Goal: Information Seeking & Learning: Find specific fact

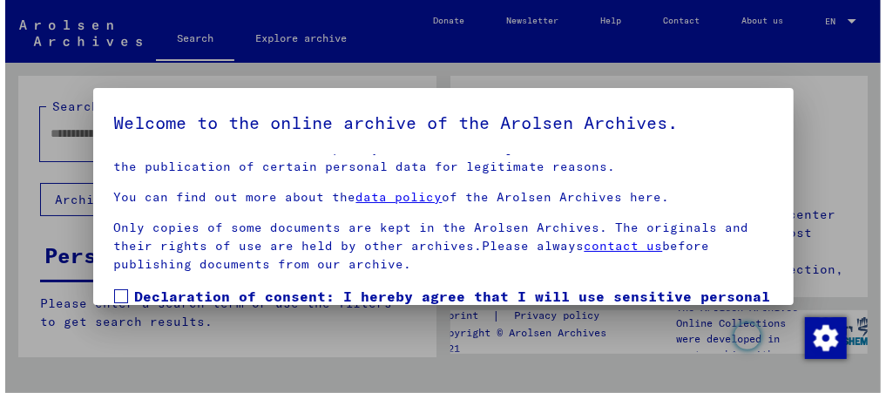
scroll to position [126, 0]
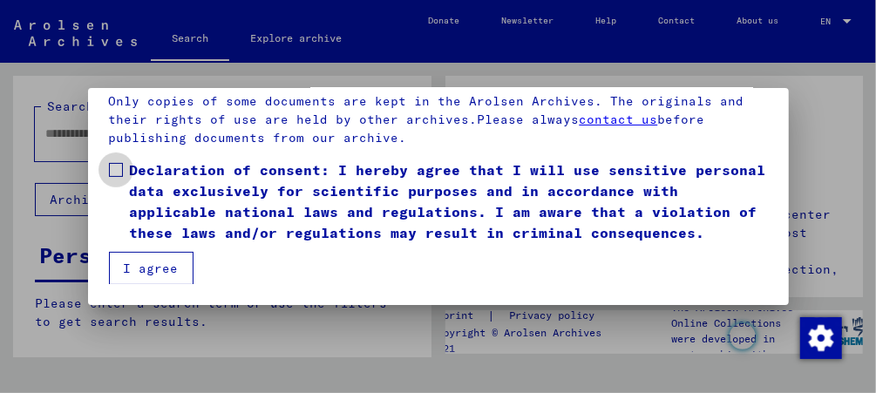
click at [109, 174] on span at bounding box center [116, 170] width 14 height 14
click at [143, 249] on mat-checkbox "Declaration of consent: I hereby agree that I will use sensitive personal data …" at bounding box center [438, 205] width 659 height 92
click at [144, 271] on button "I agree" at bounding box center [151, 268] width 85 height 33
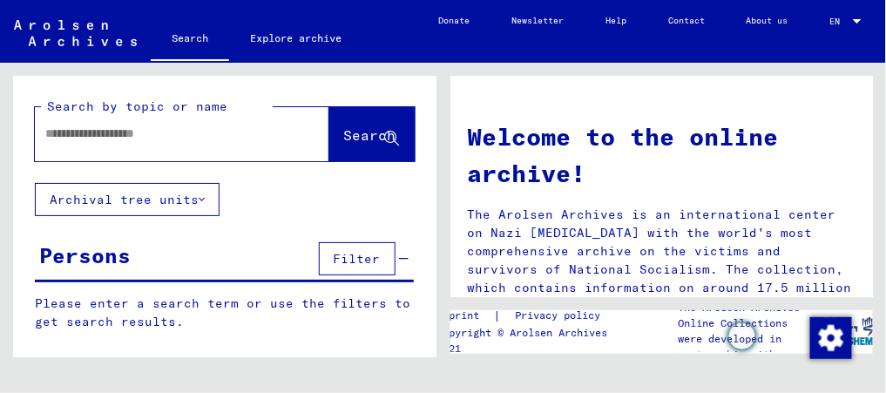
click at [106, 146] on div at bounding box center [156, 133] width 242 height 39
click at [120, 138] on input "text" at bounding box center [161, 134] width 232 height 18
type input "**********"
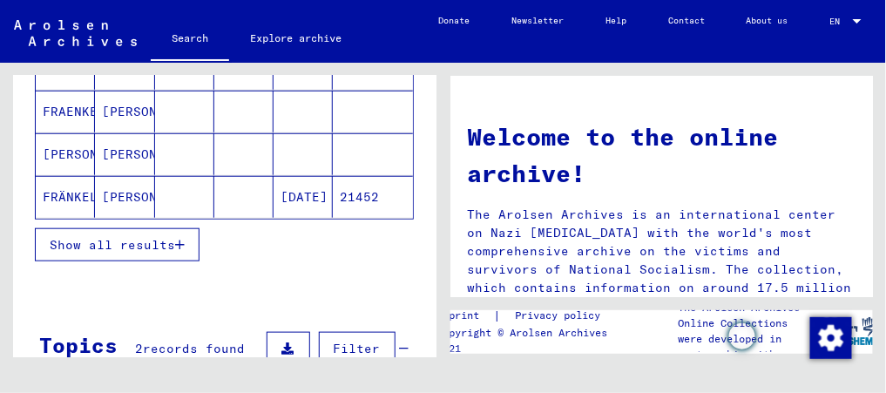
scroll to position [330, 0]
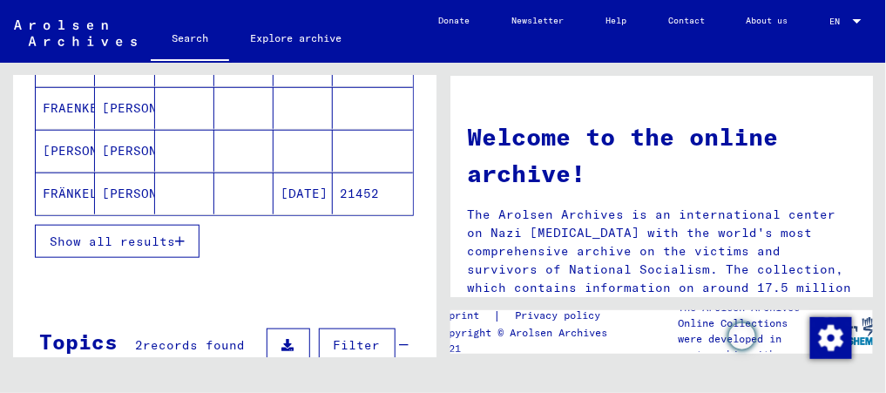
click at [106, 235] on span "Show all results" at bounding box center [112, 242] width 125 height 16
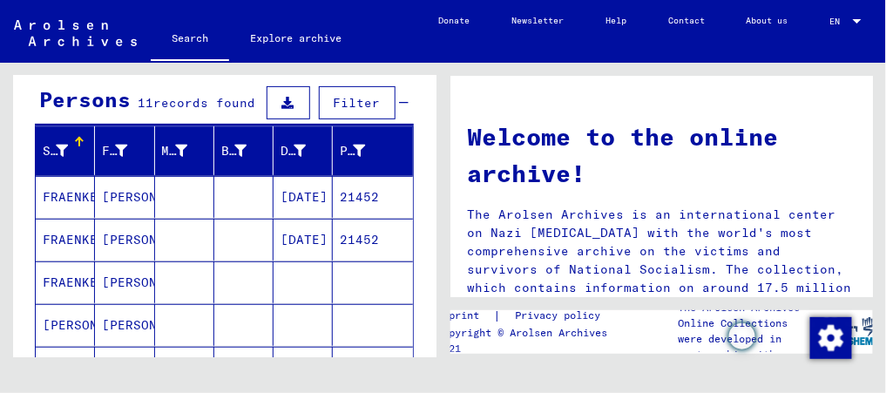
scroll to position [152, 0]
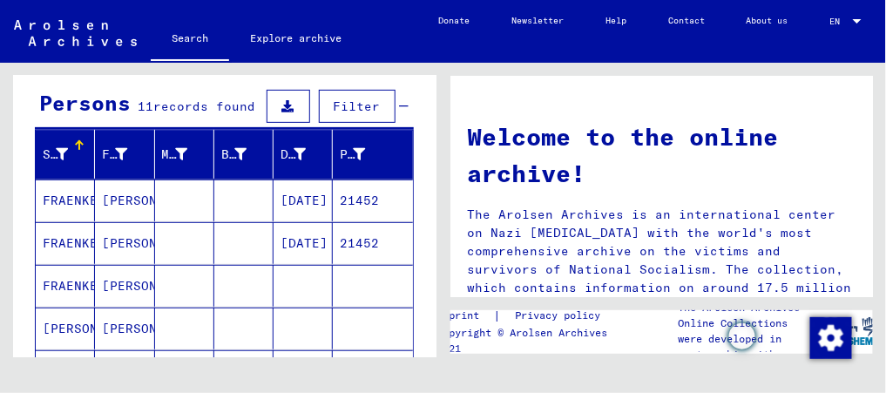
click at [72, 205] on mat-cell "FRAENKEL" at bounding box center [65, 201] width 59 height 42
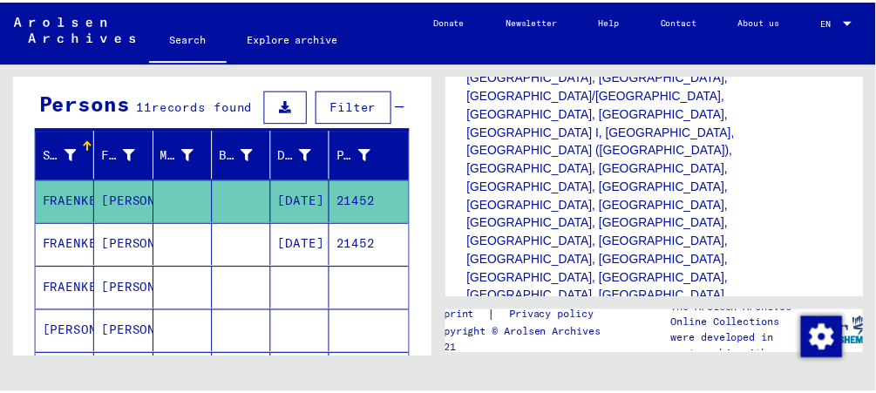
scroll to position [603, 0]
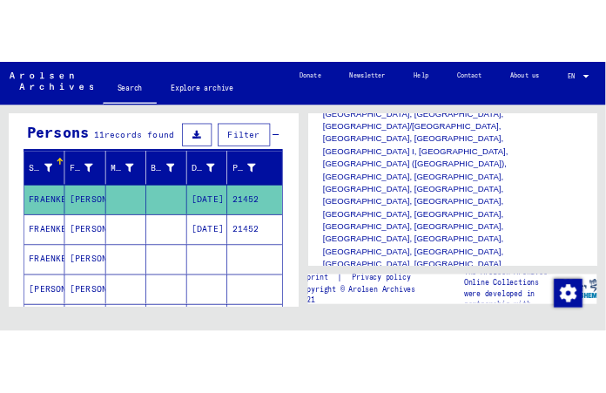
scroll to position [621, 0]
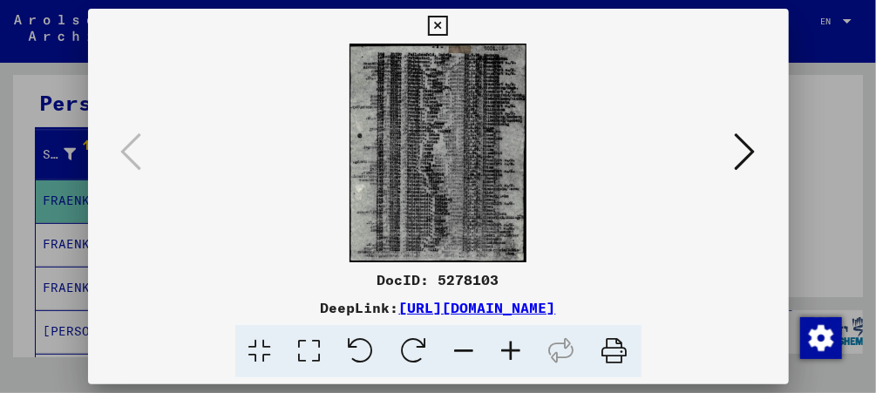
click at [512, 153] on img at bounding box center [438, 153] width 582 height 219
click at [452, 304] on link "[URL][DOMAIN_NAME]" at bounding box center [477, 307] width 157 height 17
click at [410, 121] on img at bounding box center [438, 153] width 582 height 219
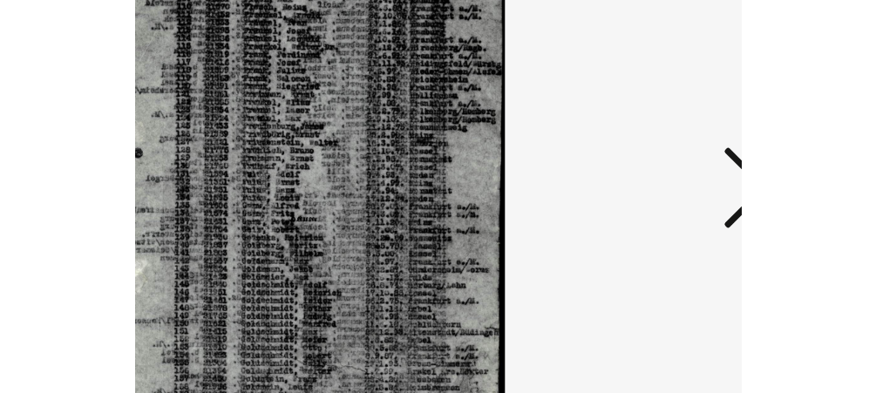
scroll to position [161, 0]
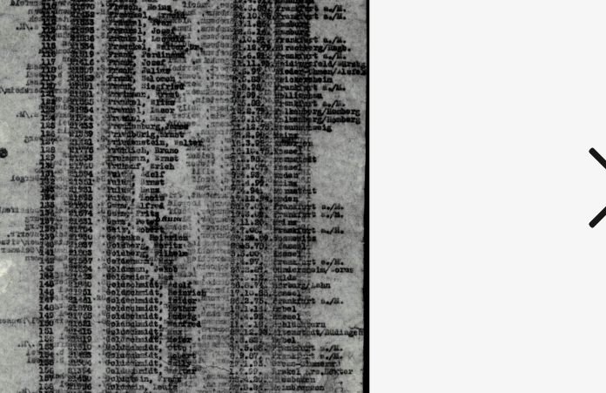
drag, startPoint x: 312, startPoint y: 95, endPoint x: 310, endPoint y: 113, distance: 18.4
click at [310, 113] on img at bounding box center [303, 153] width 367 height 219
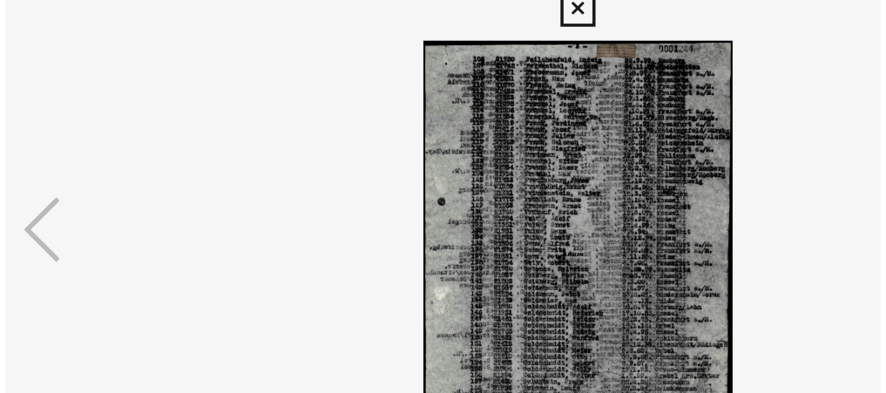
scroll to position [0, 0]
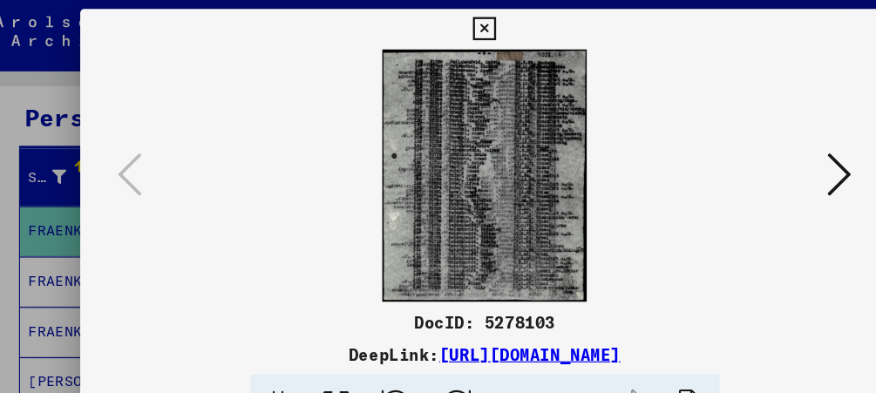
click at [740, 158] on icon at bounding box center [745, 152] width 21 height 42
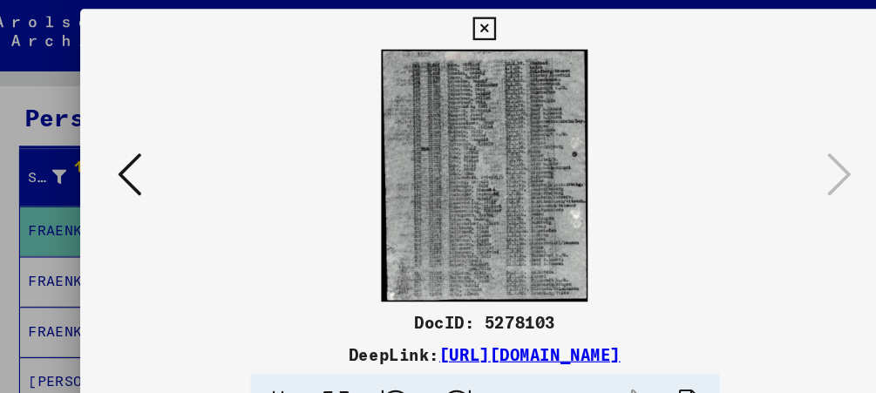
click at [446, 21] on icon at bounding box center [438, 26] width 20 height 21
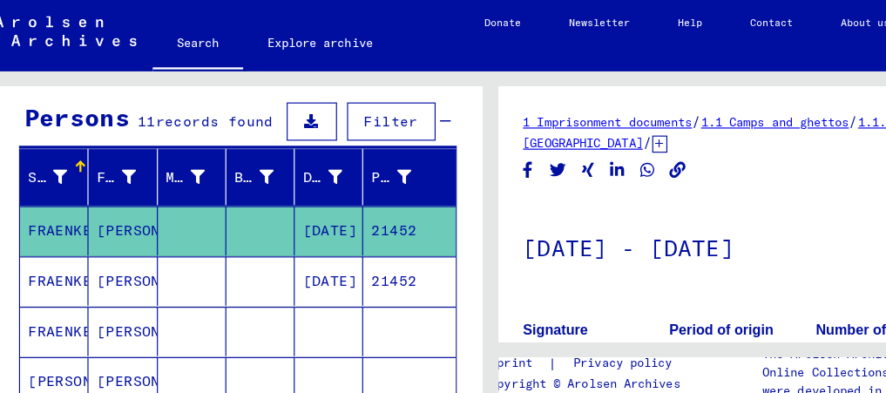
click at [71, 247] on mat-cell "FRAENKEL" at bounding box center [65, 244] width 59 height 43
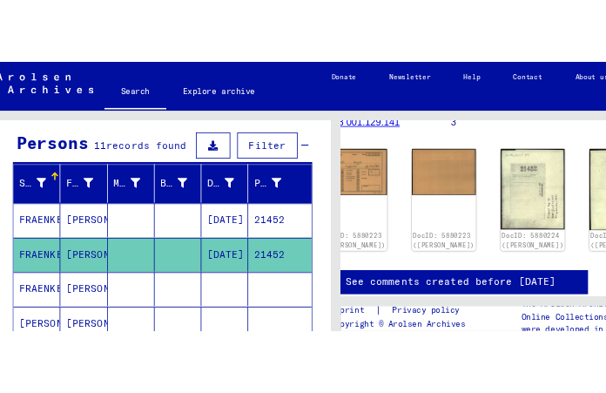
scroll to position [268, 0]
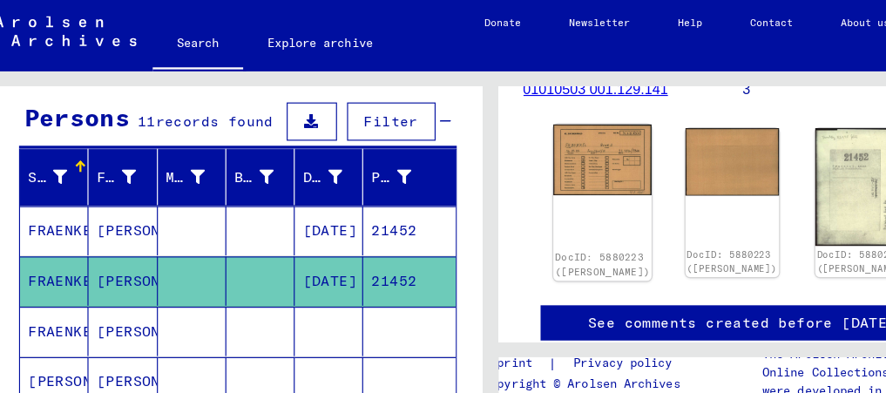
click at [504, 133] on img at bounding box center [540, 139] width 85 height 61
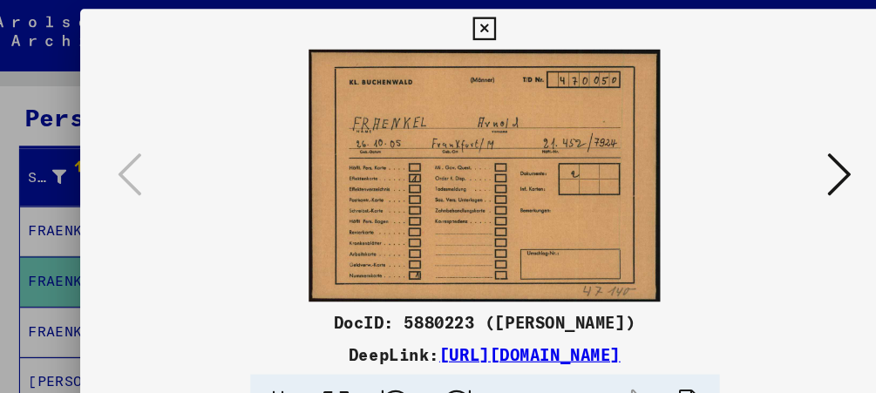
click at [504, 133] on img at bounding box center [438, 153] width 582 height 219
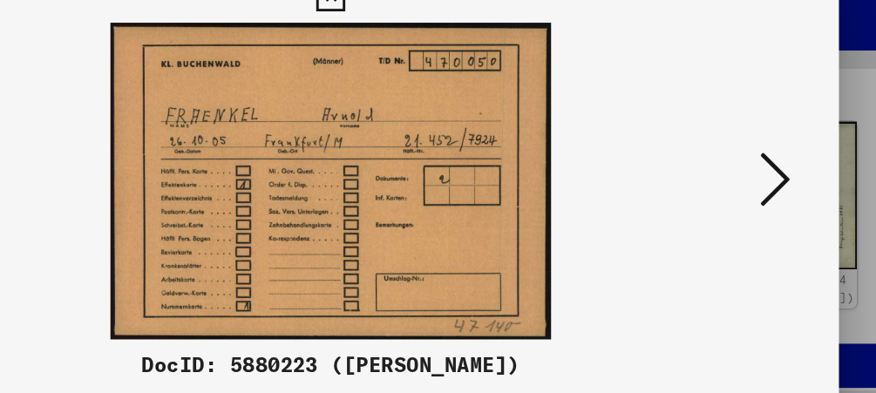
click at [739, 152] on icon at bounding box center [745, 152] width 21 height 42
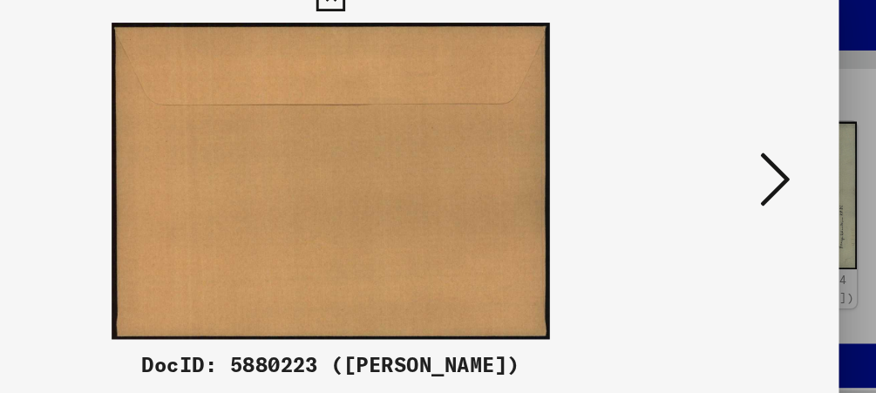
click at [739, 152] on icon at bounding box center [745, 152] width 21 height 42
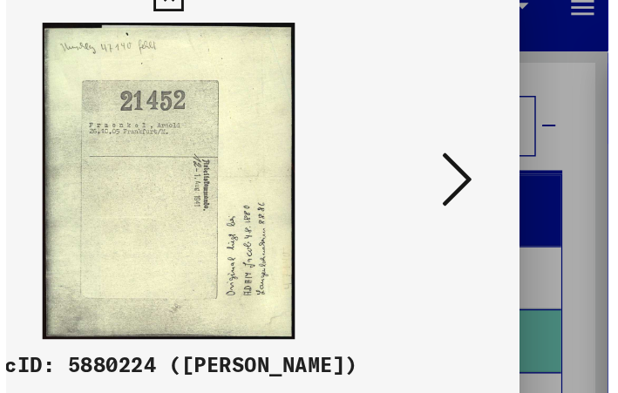
scroll to position [161, 0]
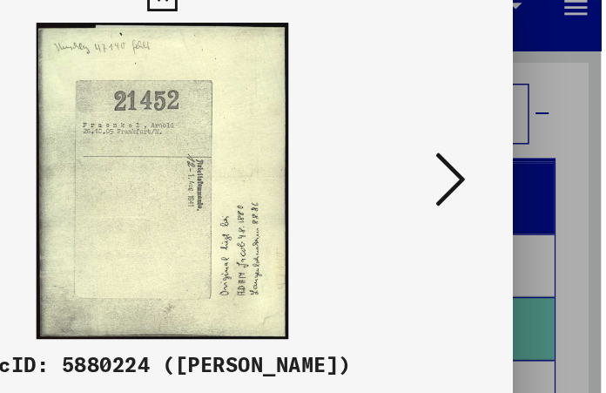
click at [505, 132] on icon at bounding box center [501, 152] width 21 height 42
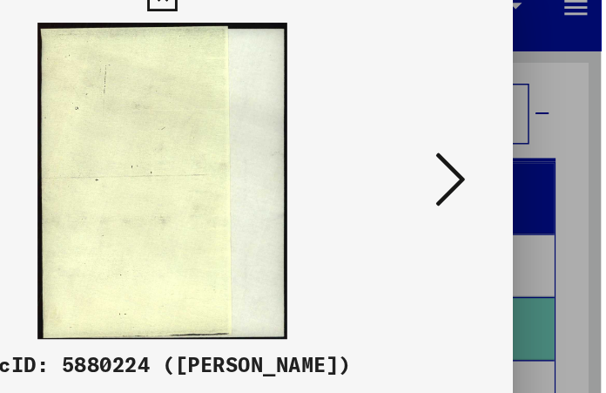
click at [505, 132] on icon at bounding box center [501, 152] width 21 height 42
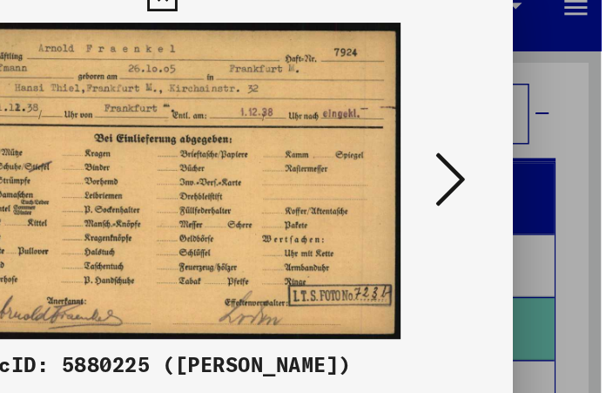
drag, startPoint x: 305, startPoint y: 159, endPoint x: 404, endPoint y: 160, distance: 99.4
click at [404, 160] on img at bounding box center [303, 153] width 367 height 219
drag, startPoint x: 299, startPoint y: 165, endPoint x: 480, endPoint y: 137, distance: 183.4
click at [480, 137] on img at bounding box center [303, 153] width 367 height 219
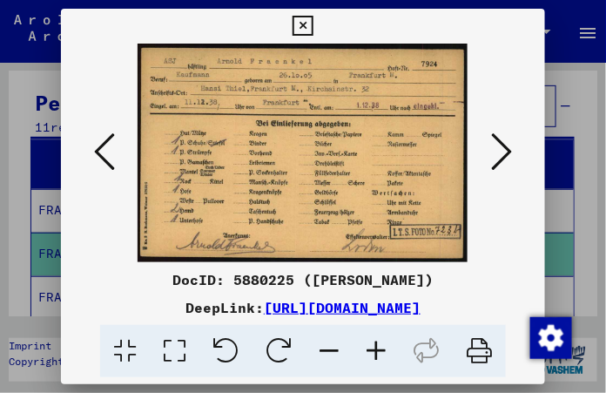
click at [507, 146] on icon at bounding box center [501, 152] width 21 height 42
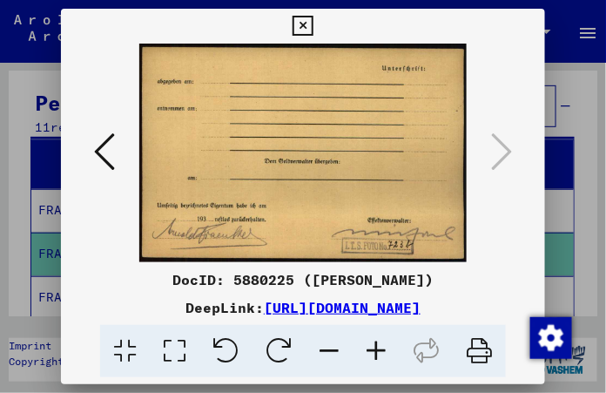
click at [98, 142] on icon at bounding box center [104, 152] width 21 height 42
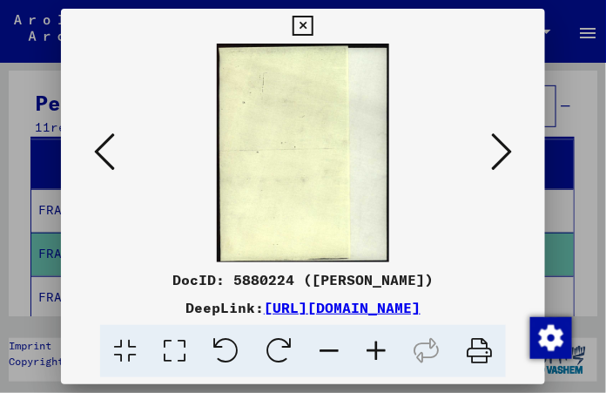
click at [98, 142] on icon at bounding box center [104, 152] width 21 height 42
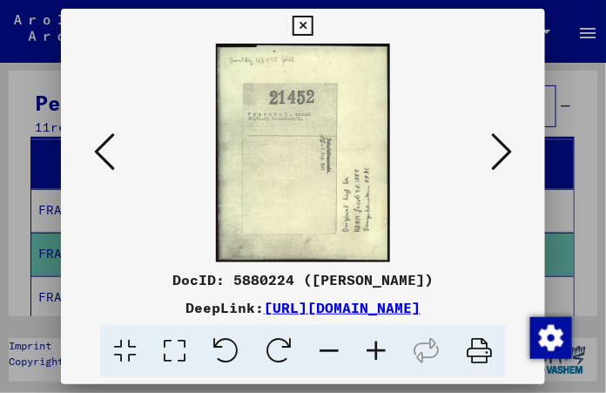
click at [98, 142] on icon at bounding box center [104, 152] width 21 height 42
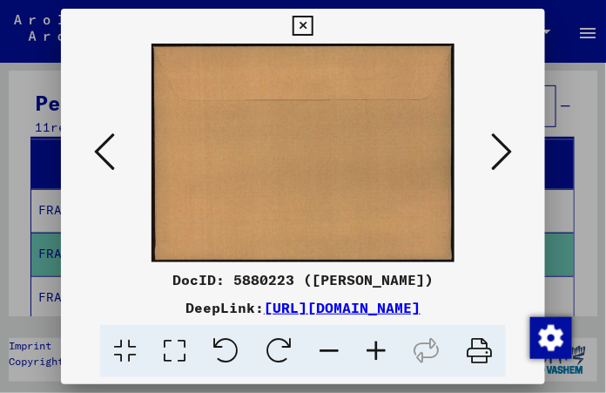
click at [98, 142] on icon at bounding box center [104, 152] width 21 height 42
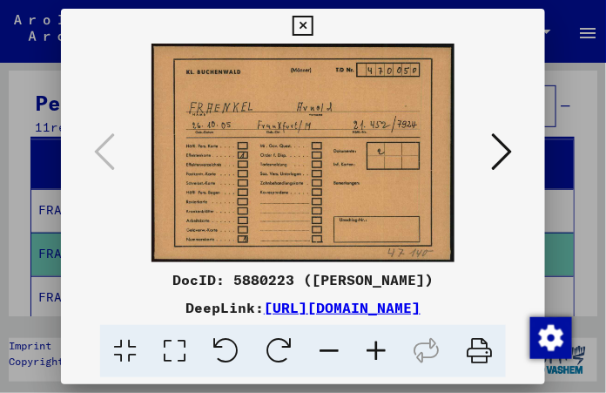
click at [309, 16] on icon at bounding box center [303, 26] width 20 height 21
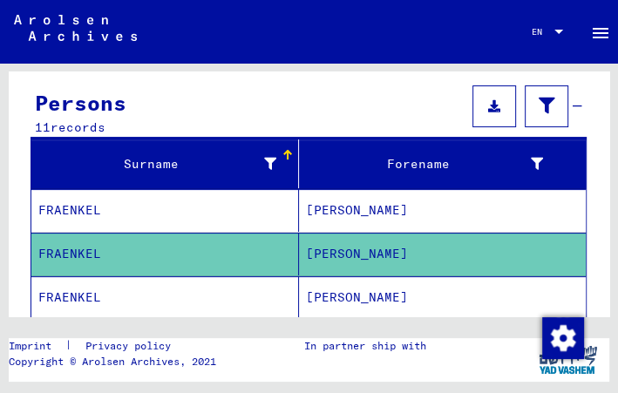
click at [161, 193] on mat-cell "FRAENKEL" at bounding box center [165, 210] width 268 height 43
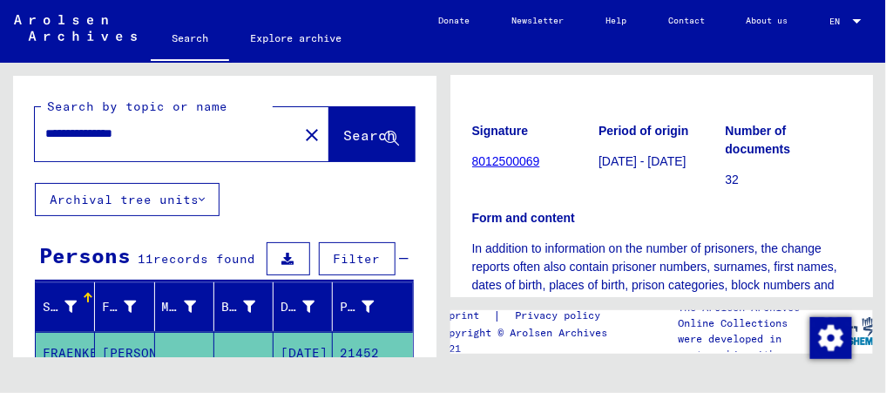
scroll to position [157, 0]
click at [511, 164] on link "8012500069" at bounding box center [506, 160] width 68 height 14
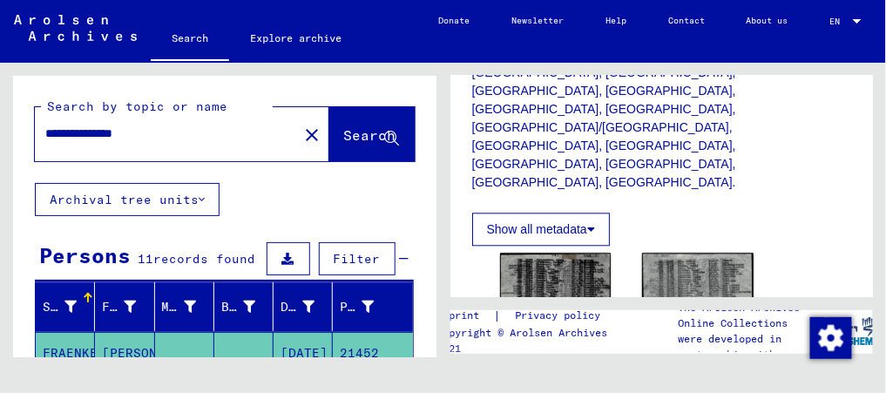
scroll to position [981, 0]
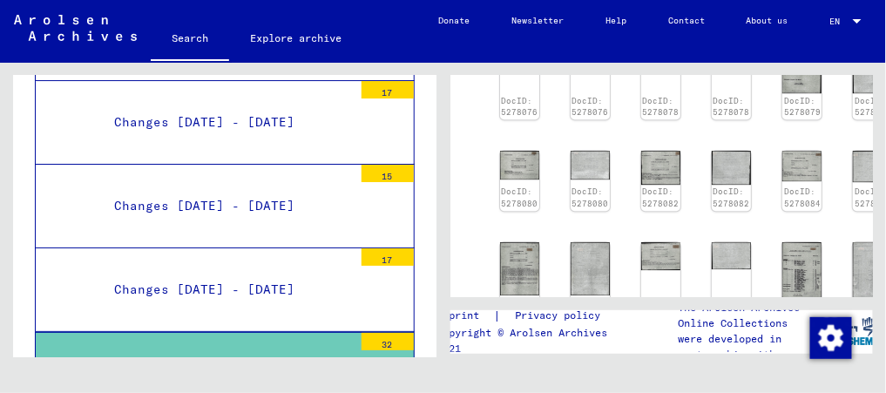
scroll to position [1165, 0]
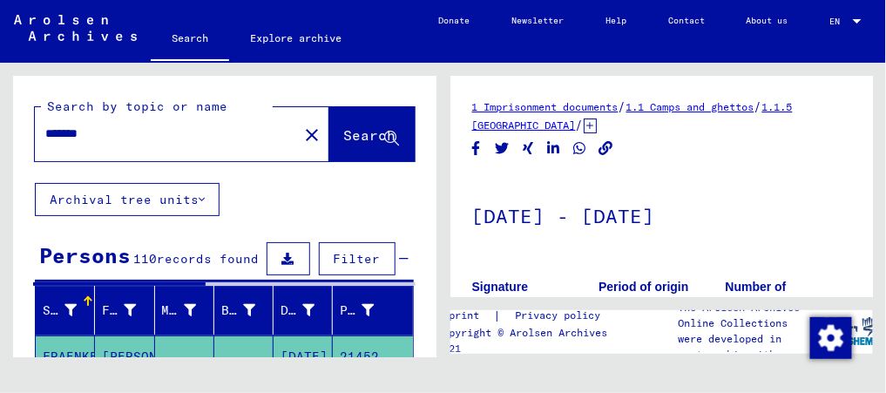
type input "**********"
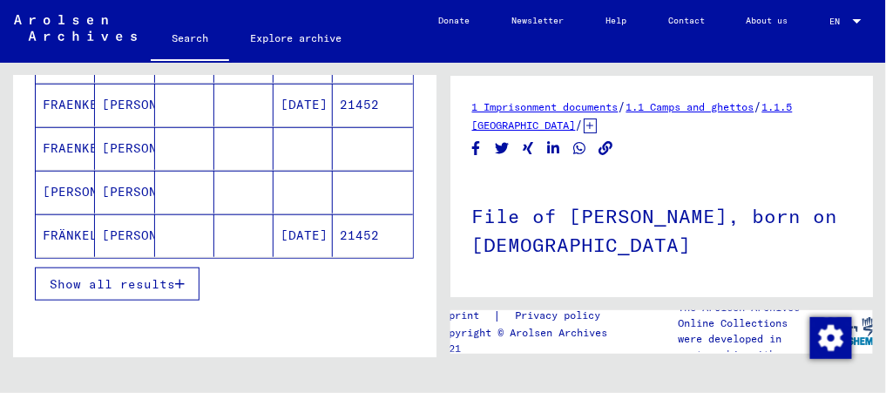
scroll to position [295, 0]
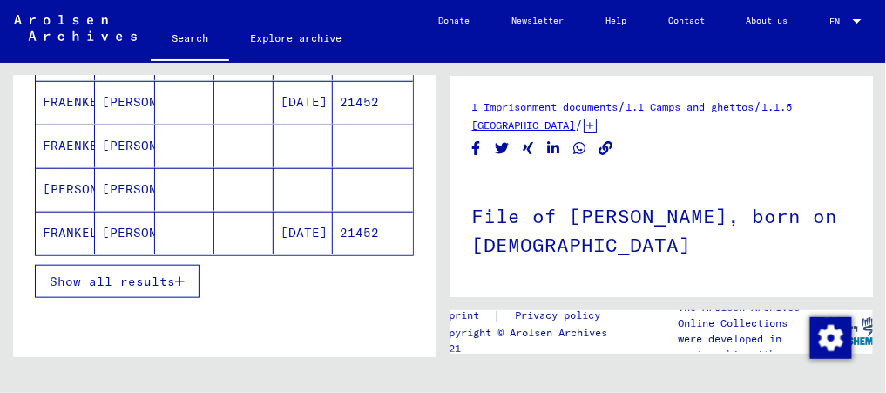
click at [132, 179] on mat-cell "[PERSON_NAME]" at bounding box center [124, 189] width 59 height 43
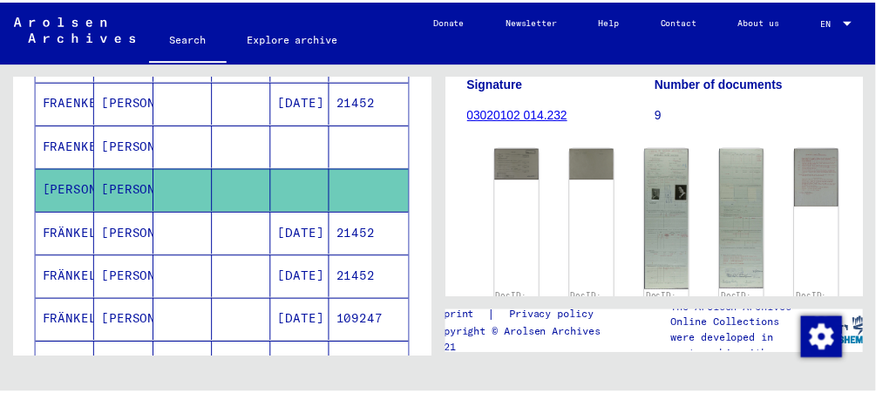
scroll to position [307, 0]
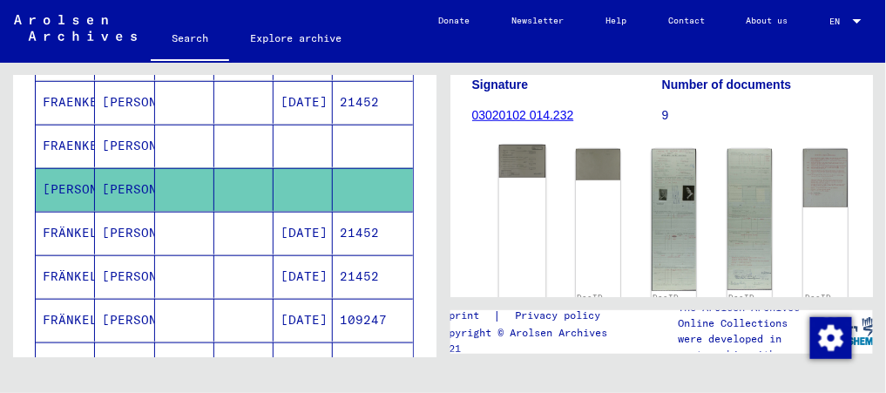
click at [500, 149] on img at bounding box center [521, 161] width 47 height 32
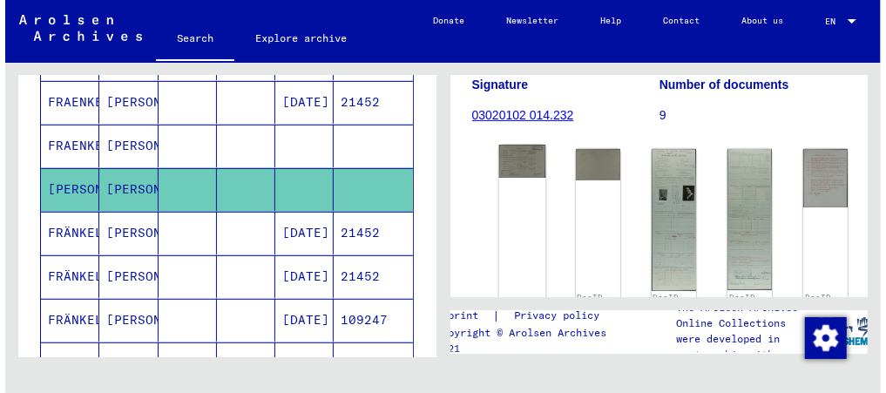
scroll to position [301, 0]
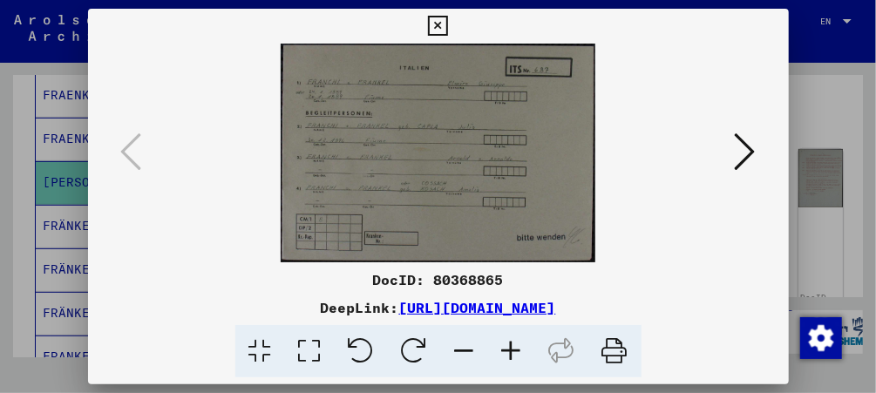
click at [439, 23] on icon at bounding box center [438, 26] width 20 height 21
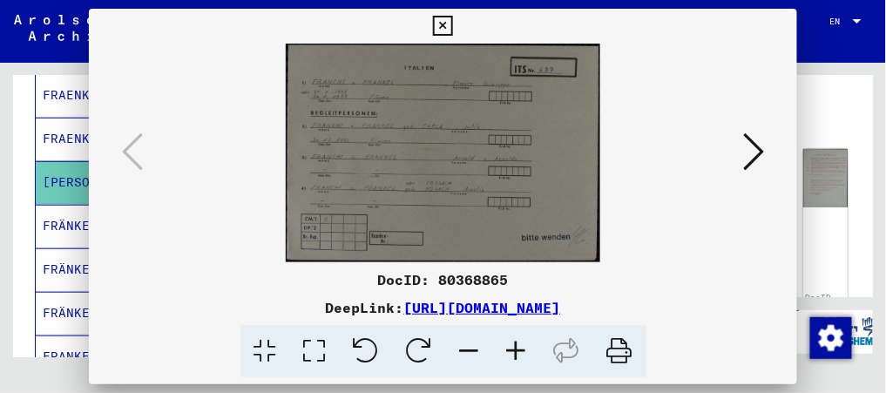
scroll to position [295, 0]
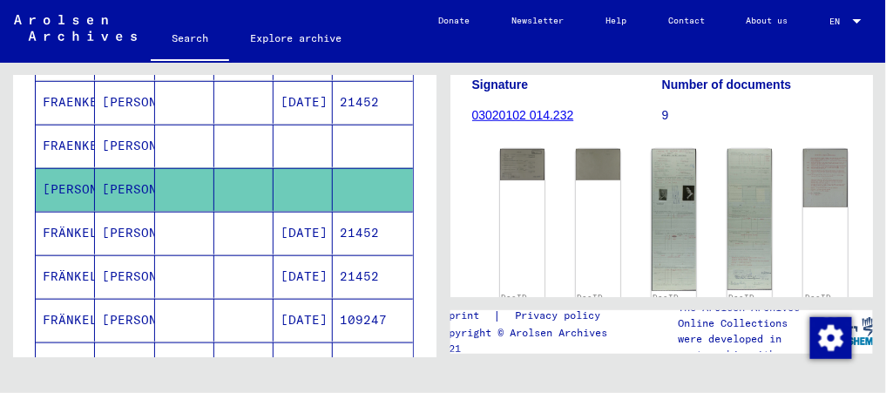
click at [103, 234] on mat-cell "[PERSON_NAME]" at bounding box center [124, 233] width 59 height 43
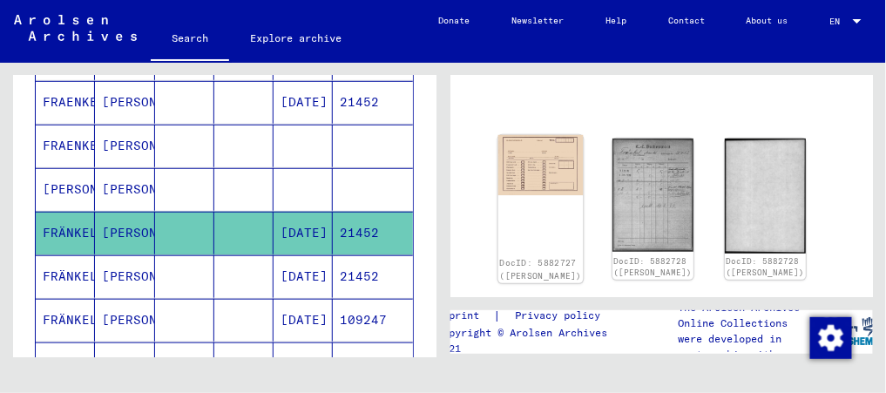
click at [549, 191] on div "DocID: 5882727 ([PERSON_NAME])" at bounding box center [540, 209] width 85 height 148
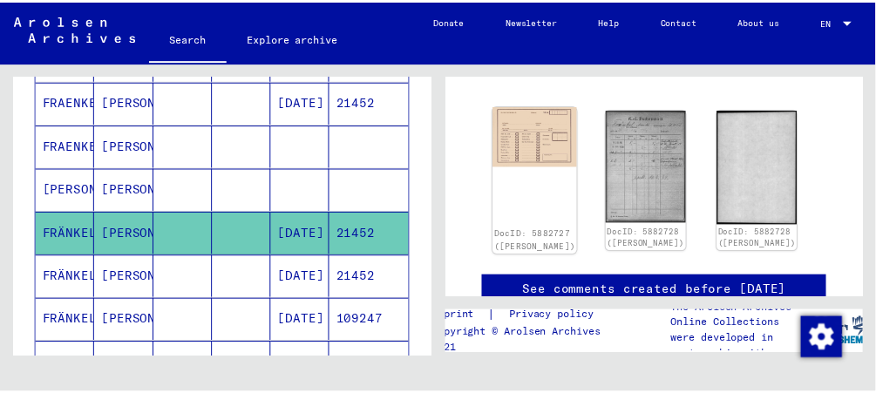
scroll to position [175, 0]
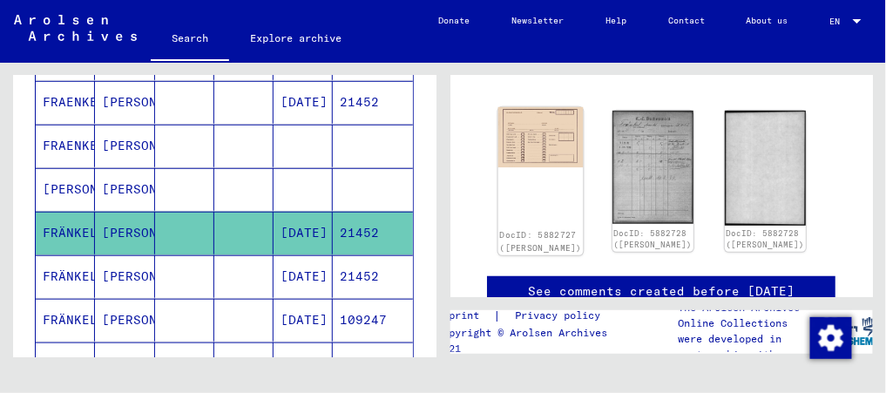
click at [535, 132] on img at bounding box center [540, 137] width 85 height 60
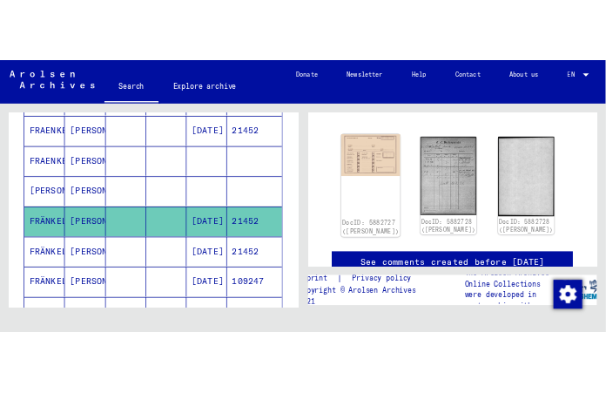
scroll to position [301, 0]
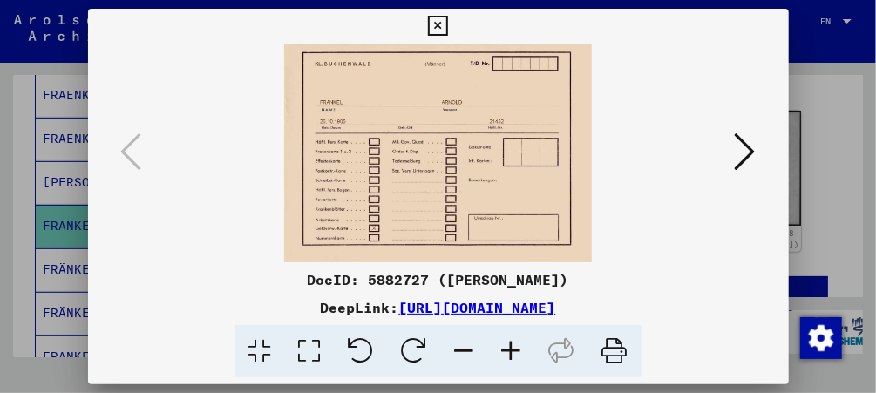
click at [535, 132] on img at bounding box center [438, 153] width 582 height 219
click at [750, 156] on icon at bounding box center [745, 152] width 21 height 42
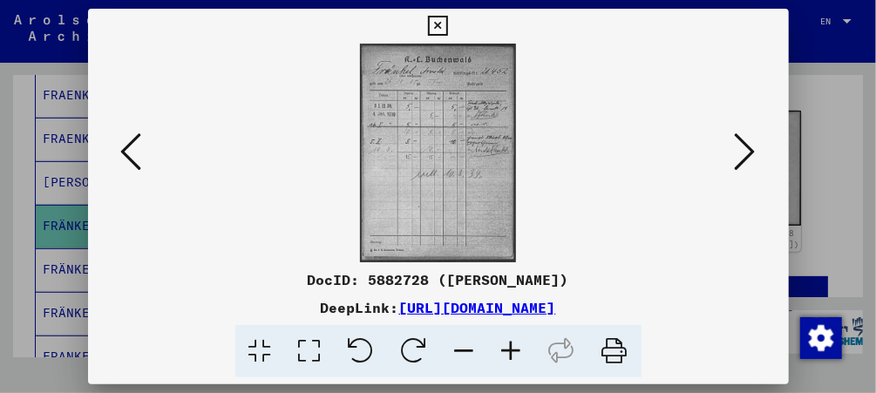
click at [124, 150] on icon at bounding box center [131, 152] width 21 height 42
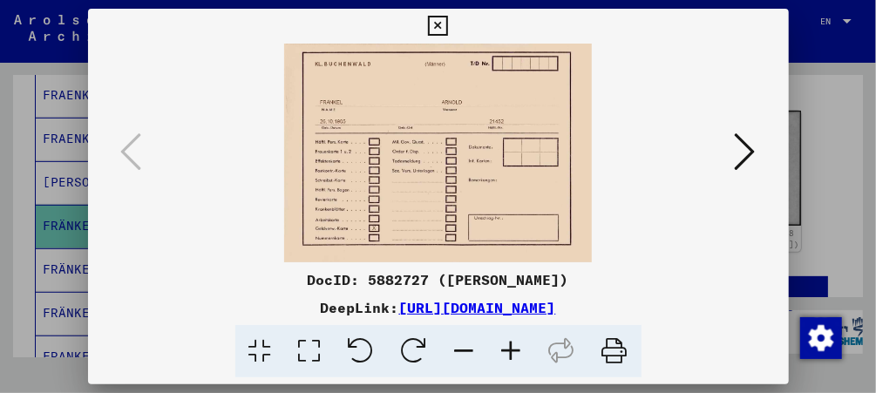
click at [748, 149] on icon at bounding box center [745, 152] width 21 height 42
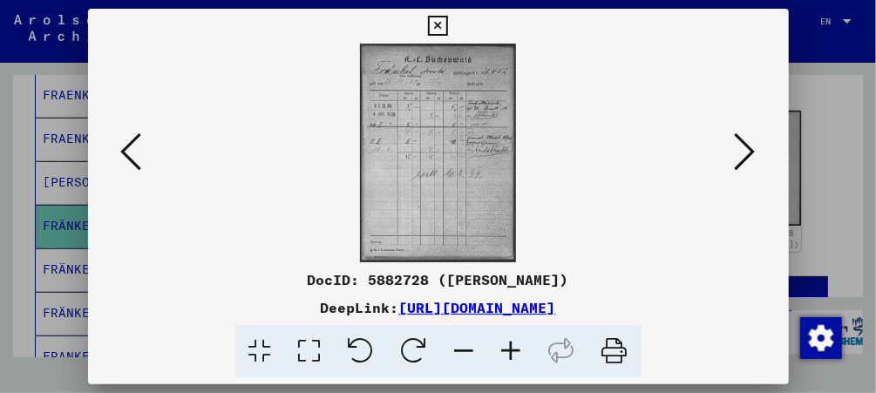
click at [442, 125] on img at bounding box center [438, 153] width 582 height 219
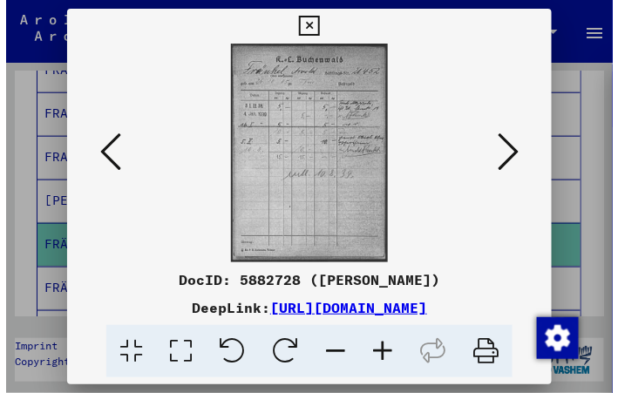
scroll to position [339, 0]
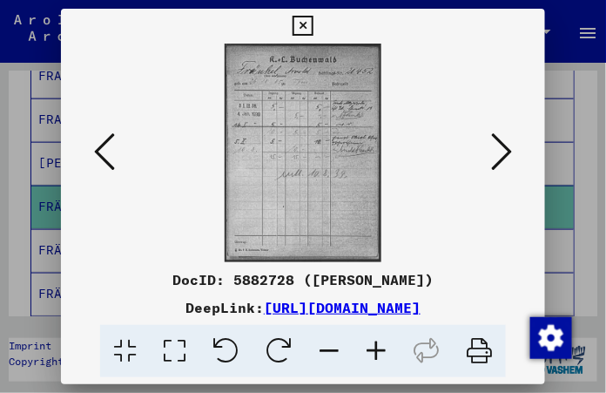
click at [505, 135] on icon at bounding box center [501, 152] width 21 height 42
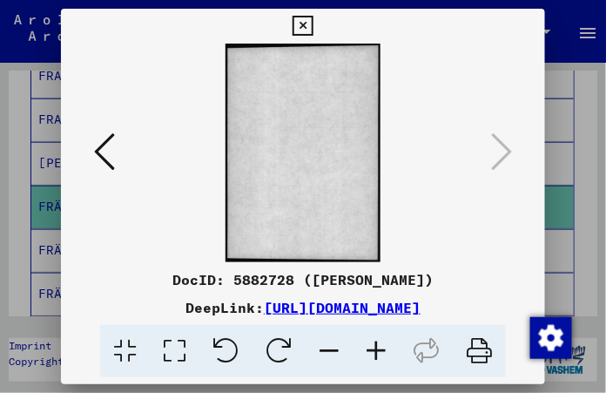
click at [300, 16] on icon at bounding box center [303, 26] width 20 height 21
click at [301, 16] on icon at bounding box center [303, 26] width 20 height 21
click at [302, 18] on mat-toolbar "Search Explore archive Detailfragen/-infos zu den Dokumenten? Stelle hier einen…" at bounding box center [303, 31] width 606 height 63
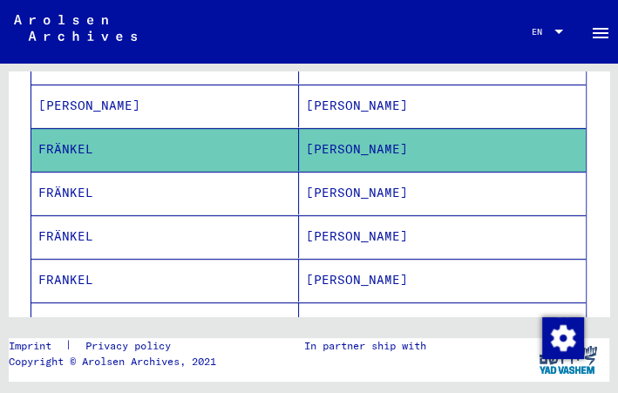
scroll to position [409, 0]
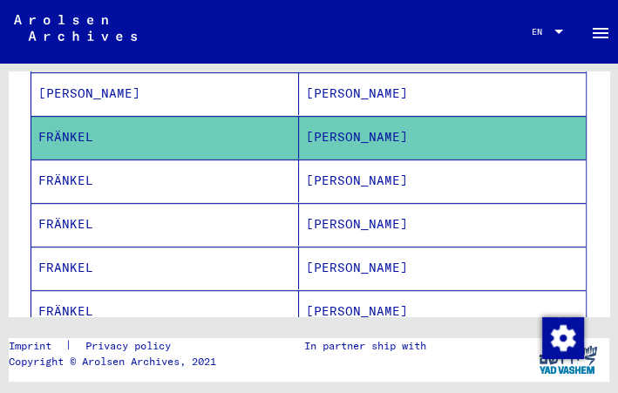
click at [137, 166] on mat-cell "FRÄNKEL" at bounding box center [165, 180] width 268 height 43
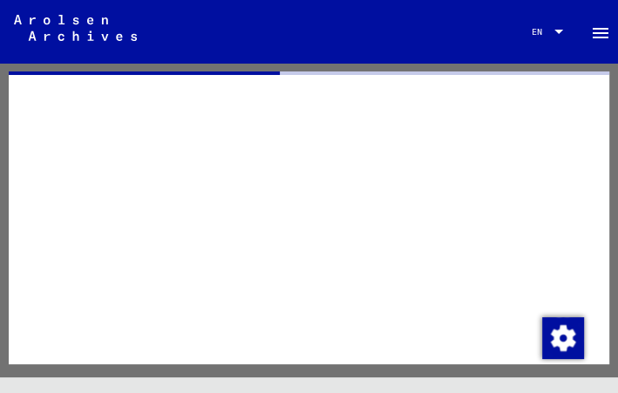
click at [137, 166] on div at bounding box center [309, 217] width 600 height 293
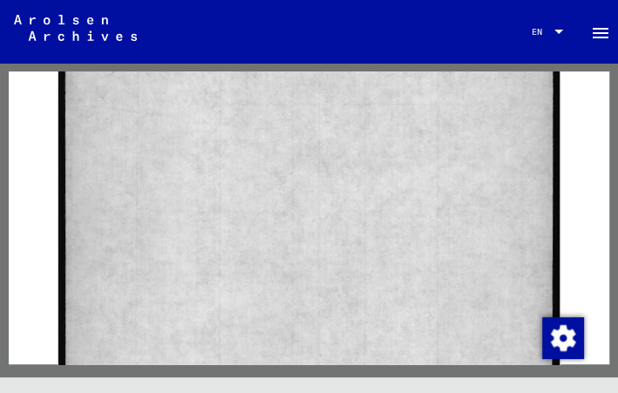
scroll to position [1765, 0]
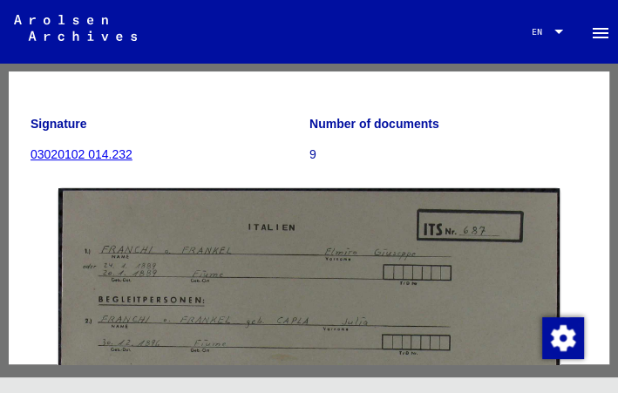
scroll to position [234, 0]
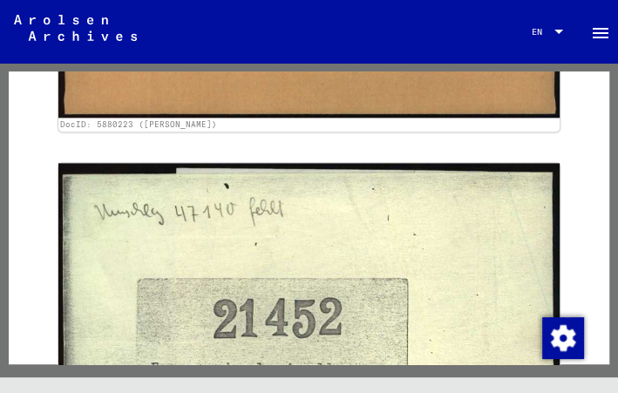
scroll to position [1025, 0]
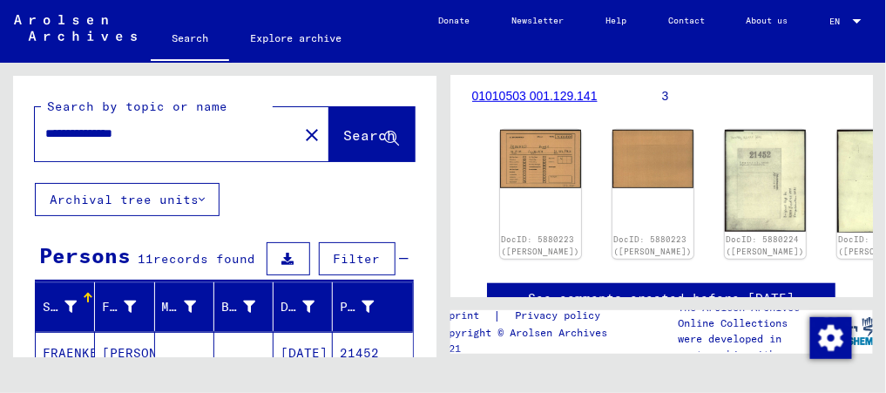
scroll to position [248, 0]
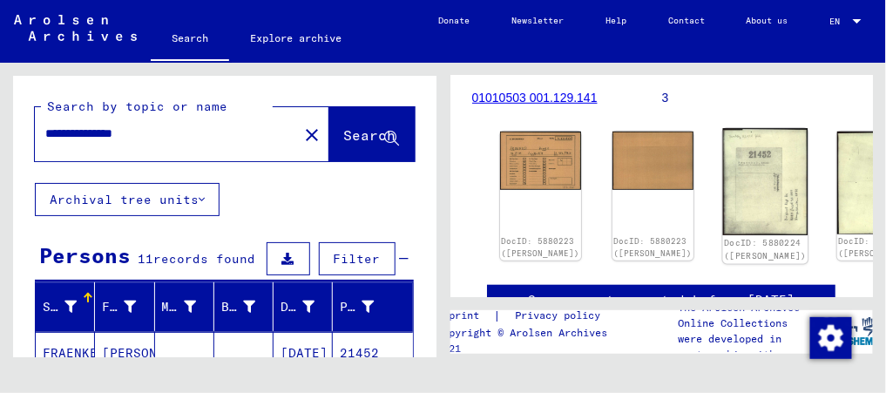
click at [724, 239] on link "DocID: 5880224 ([PERSON_NAME])" at bounding box center [765, 250] width 83 height 23
